Goal: Check status: Check status

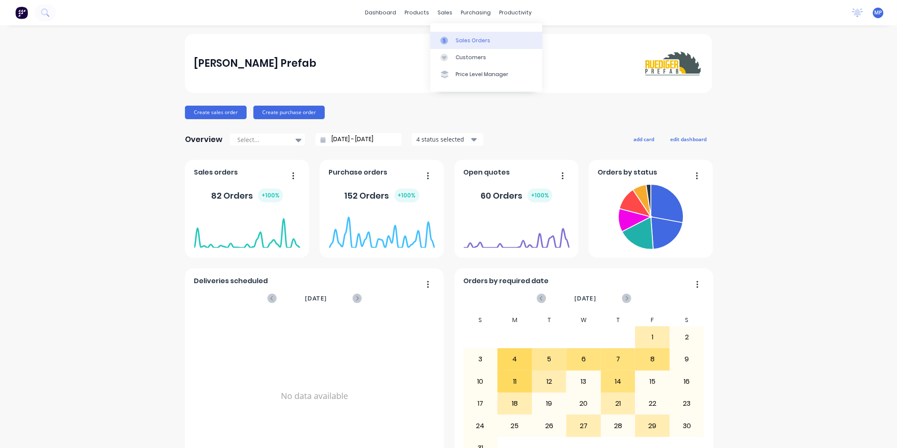
click at [448, 43] on icon at bounding box center [445, 41] width 8 height 8
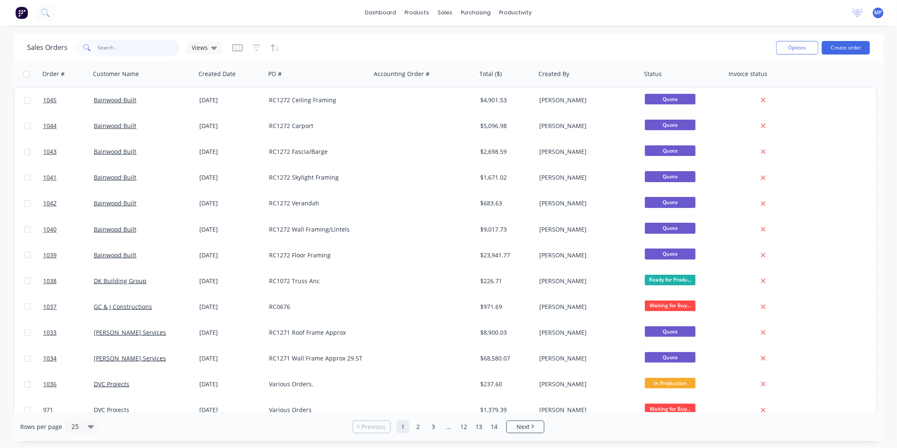
click at [120, 52] on input "text" at bounding box center [139, 47] width 82 height 17
type input "rc1129"
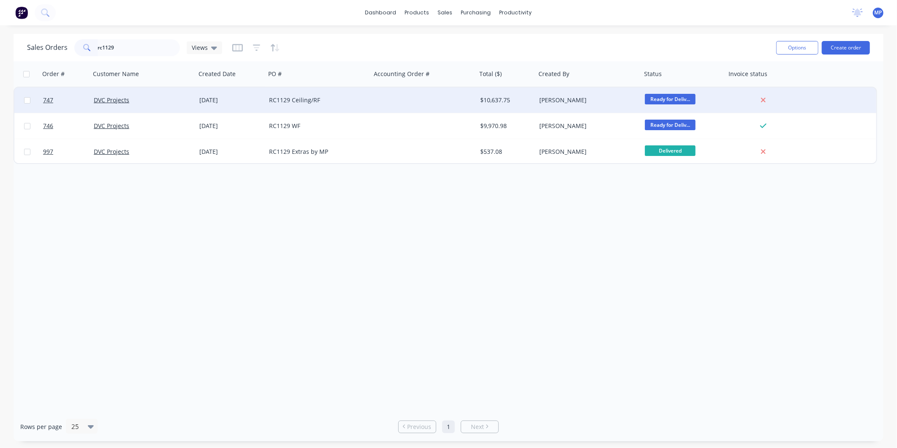
click at [387, 100] on div at bounding box center [424, 99] width 106 height 25
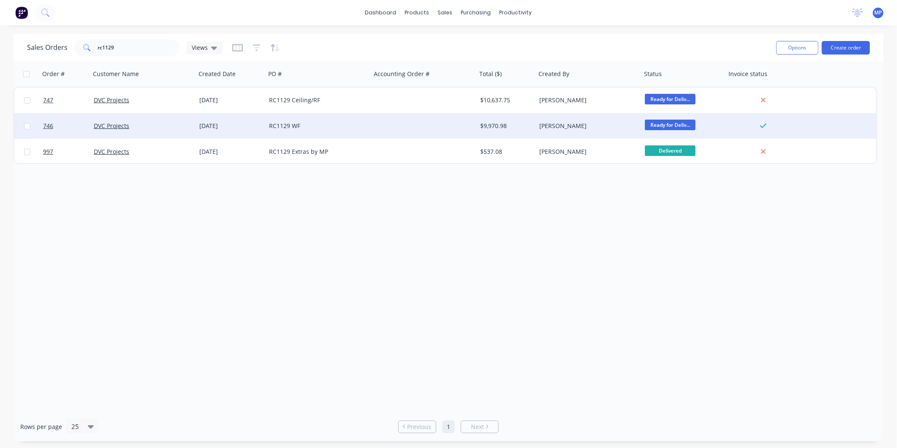
click at [343, 125] on div "RC1129 WF" at bounding box center [316, 126] width 94 height 8
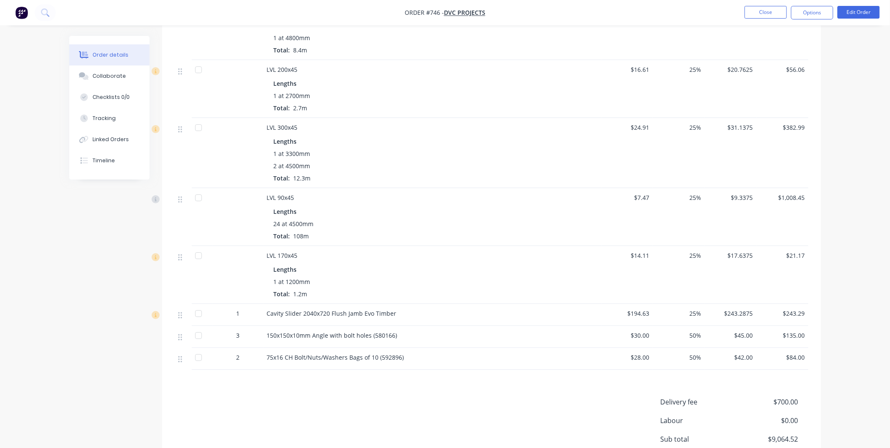
scroll to position [985, 0]
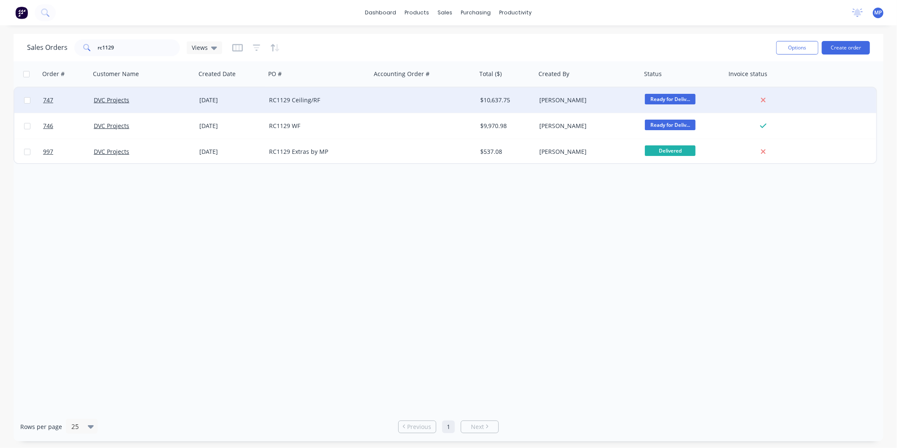
click at [321, 104] on div "RC1129 Ceiling/RF" at bounding box center [319, 99] width 106 height 25
